Goal: Transaction & Acquisition: Download file/media

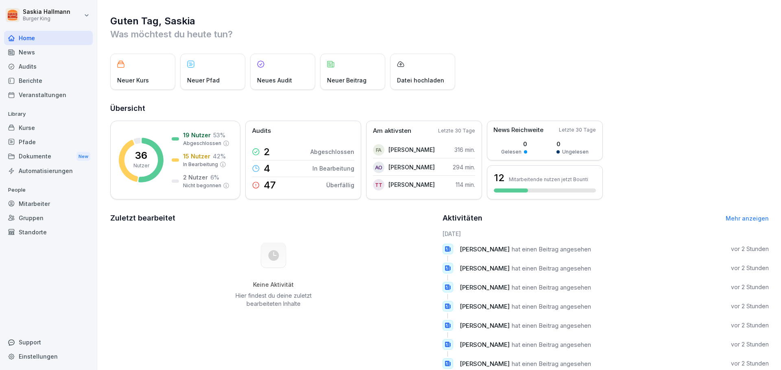
click at [24, 54] on div "Home News Audits Berichte Veranstaltungen" at bounding box center [48, 66] width 89 height 71
click at [24, 54] on div "News" at bounding box center [48, 52] width 89 height 14
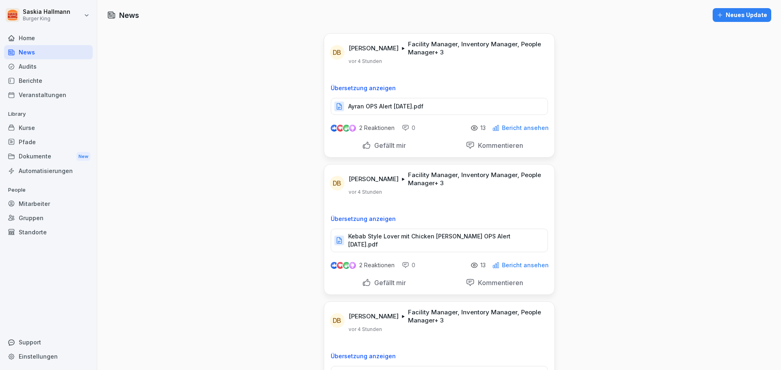
click at [24, 53] on div "News" at bounding box center [48, 52] width 89 height 14
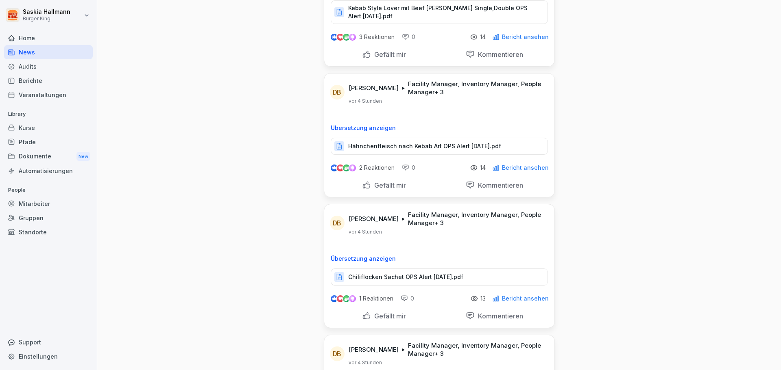
scroll to position [529, 0]
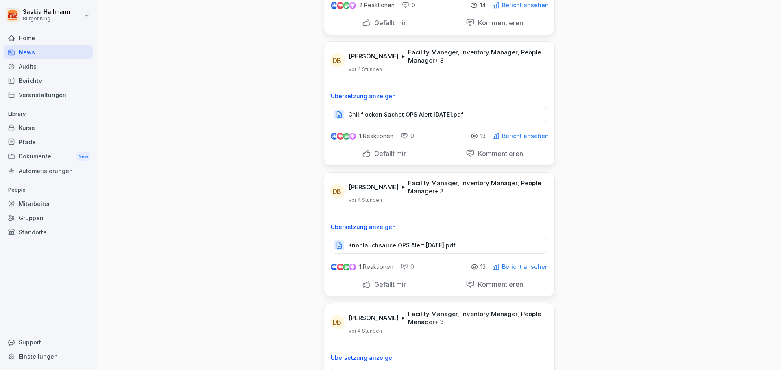
click at [396, 111] on p "Chiliflocken Sachet OPS Alert [DATE].pdf" at bounding box center [405, 115] width 115 height 8
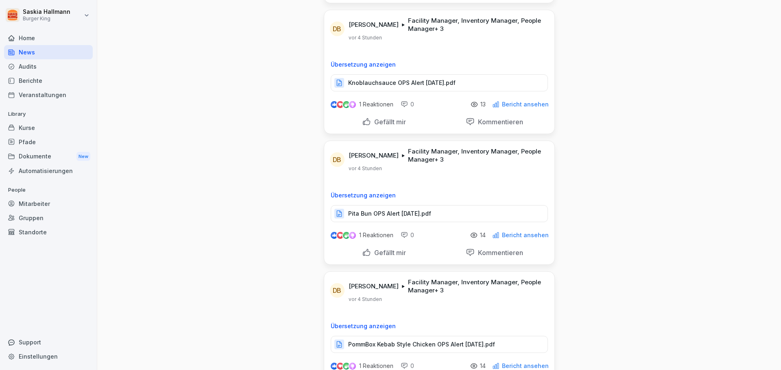
click at [379, 79] on p "Knoblauchsauce OPS Alert [DATE].pdf" at bounding box center [401, 83] width 107 height 8
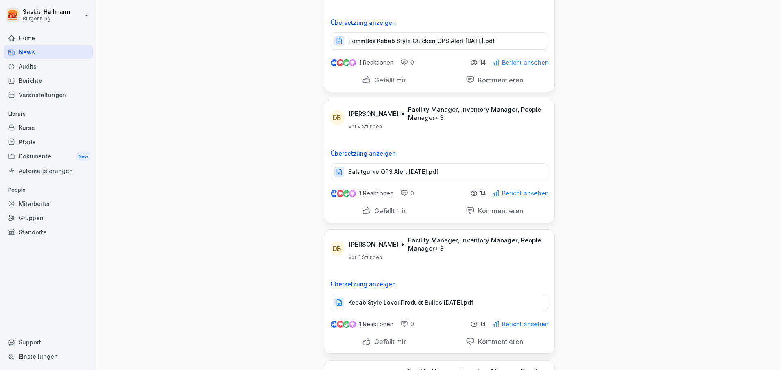
scroll to position [1017, 0]
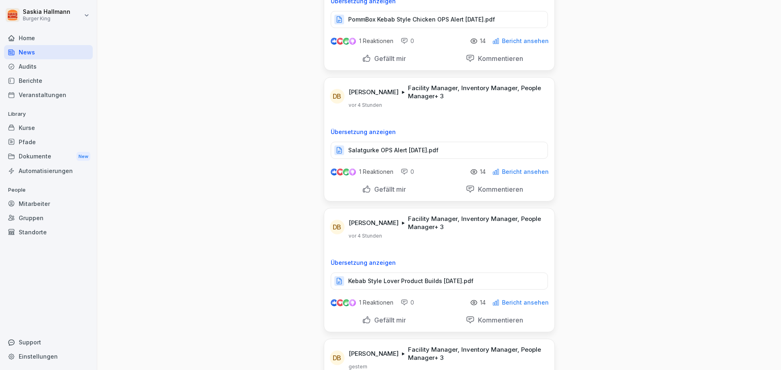
click at [399, 146] on p "Salatgurke OPS Alert [DATE].pdf" at bounding box center [393, 150] width 90 height 8
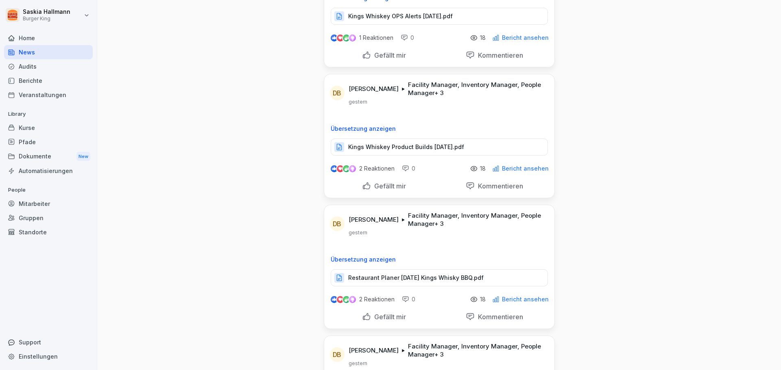
scroll to position [1749, 0]
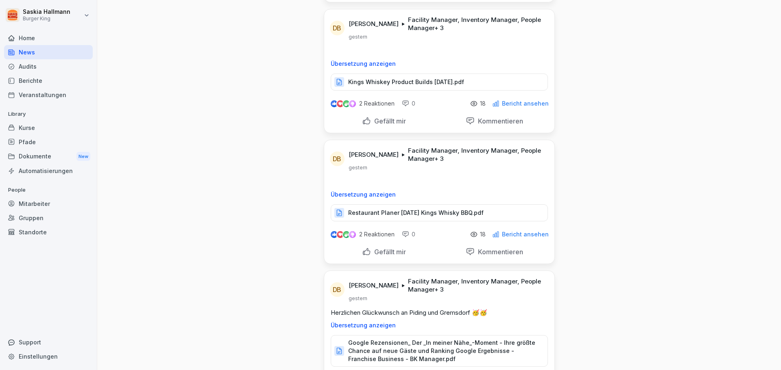
click at [444, 209] on p "Restaurant Planer [DATE] Kings Whisky BBQ.pdf" at bounding box center [415, 213] width 135 height 8
click at [445, 209] on p "Restaurant Planer [DATE] Kings Whisky BBQ.pdf" at bounding box center [415, 213] width 135 height 8
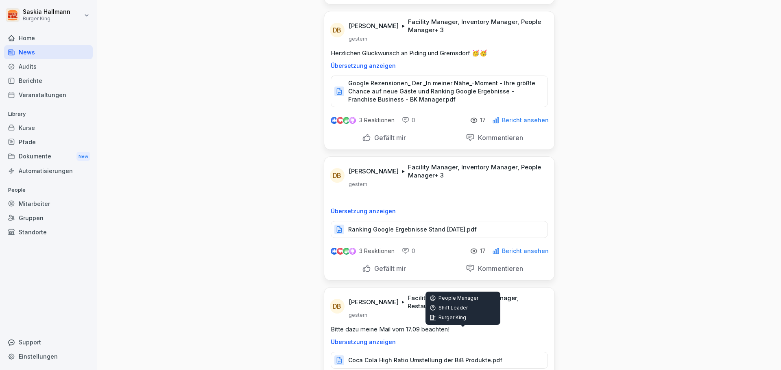
scroll to position [1871, 0]
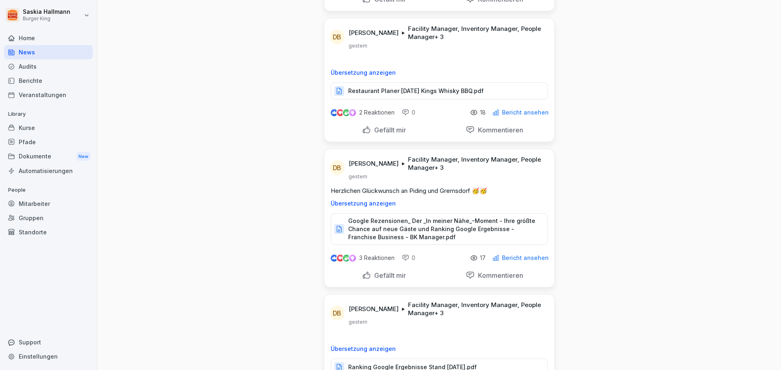
click at [428, 87] on p "Restaurant Planer [DATE] Kings Whisky BBQ.pdf" at bounding box center [415, 91] width 135 height 8
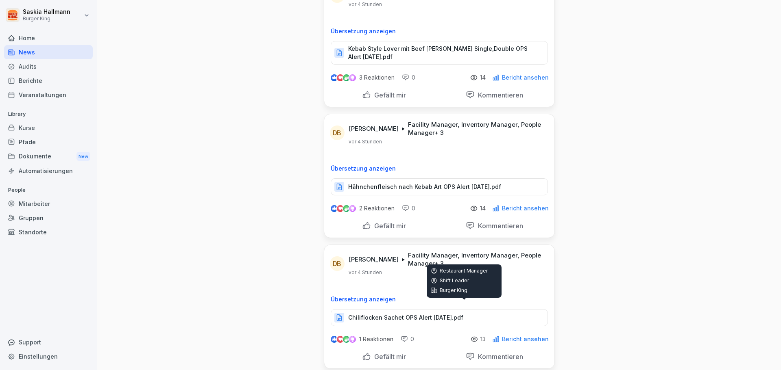
scroll to position [0, 0]
